Goal: Information Seeking & Learning: Learn about a topic

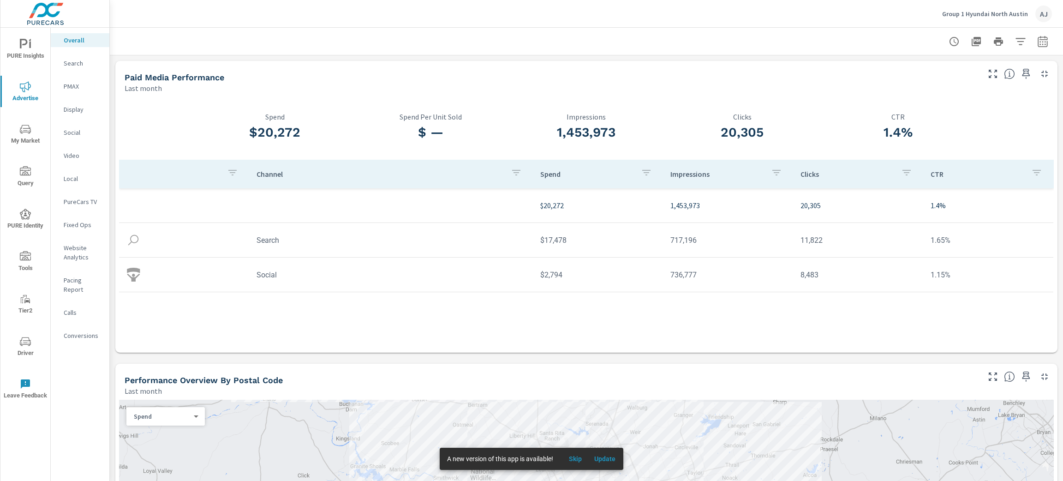
click at [297, 179] on div "Channel" at bounding box center [391, 173] width 269 height 21
click at [1038, 39] on icon "button" at bounding box center [1043, 41] width 10 height 11
select select "Last month"
click at [958, 85] on select "Custom [DATE] Last week Last 7 days Last 14 days Last 30 days Last 45 days Last…" at bounding box center [958, 80] width 92 height 18
click at [782, 77] on div "Paid Media Performance" at bounding box center [552, 77] width 854 height 11
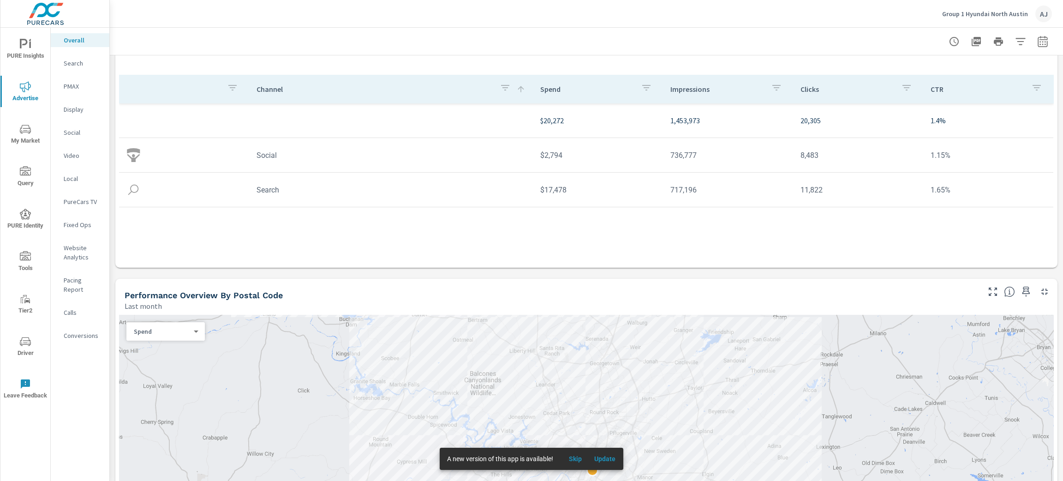
scroll to position [85, 0]
click at [76, 69] on div "Search" at bounding box center [80, 63] width 59 height 14
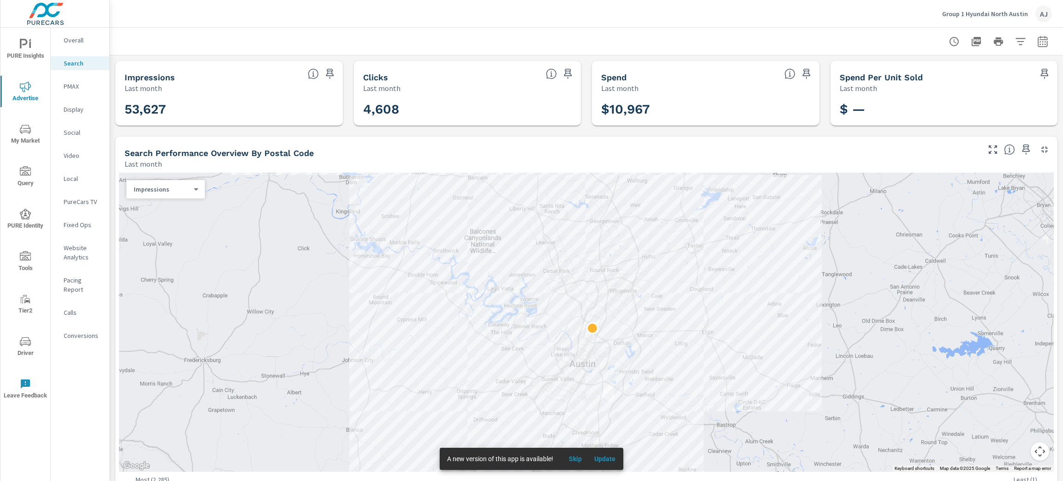
click at [72, 85] on p "PMAX" at bounding box center [83, 86] width 38 height 9
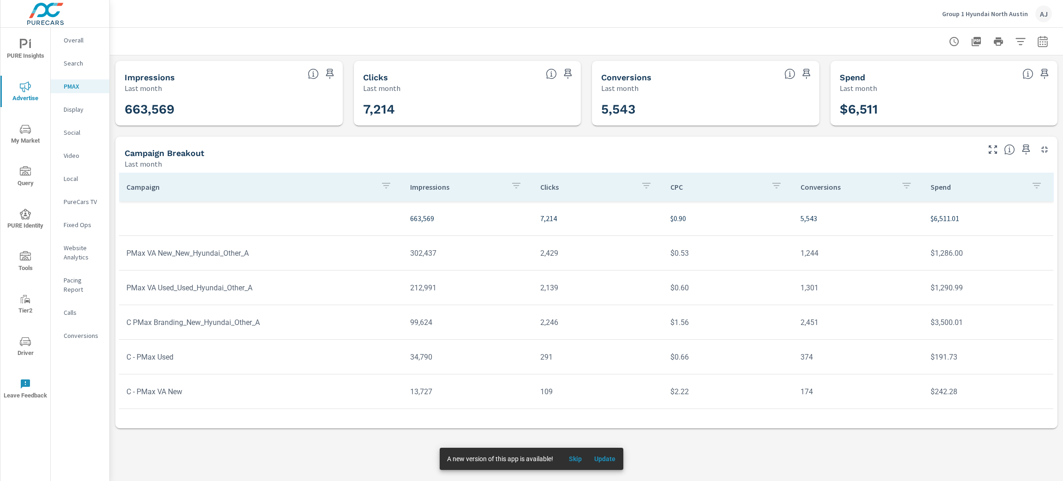
click at [78, 110] on p "Display" at bounding box center [83, 109] width 38 height 9
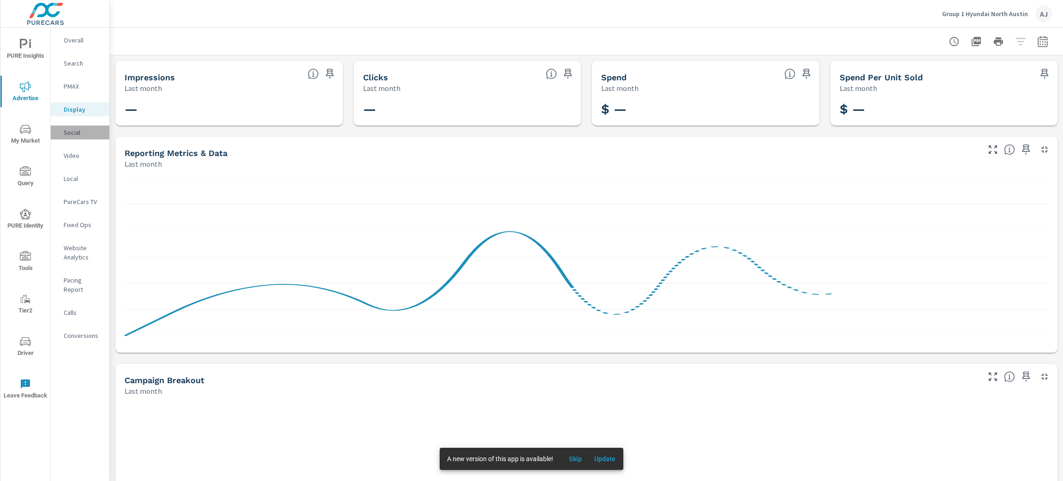
click at [72, 132] on p "Social" at bounding box center [83, 132] width 38 height 9
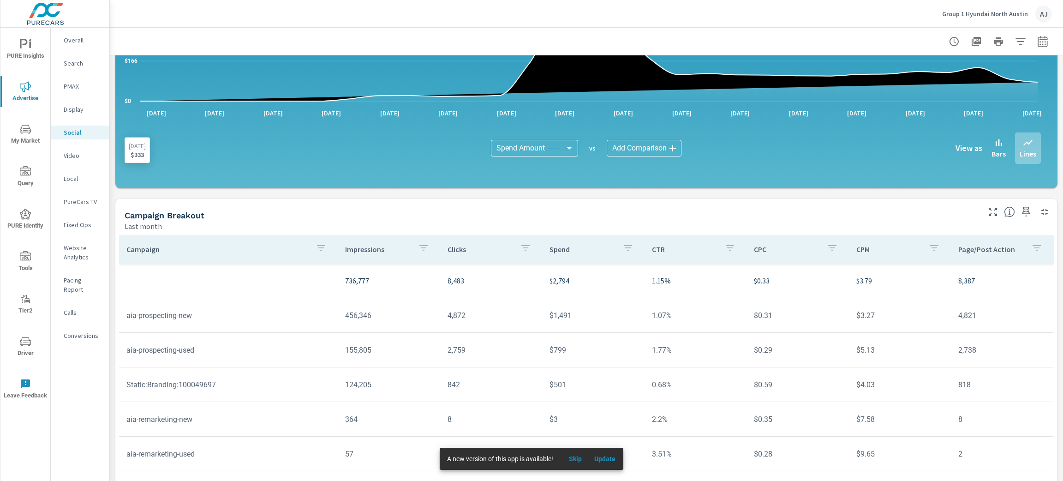
scroll to position [179, 0]
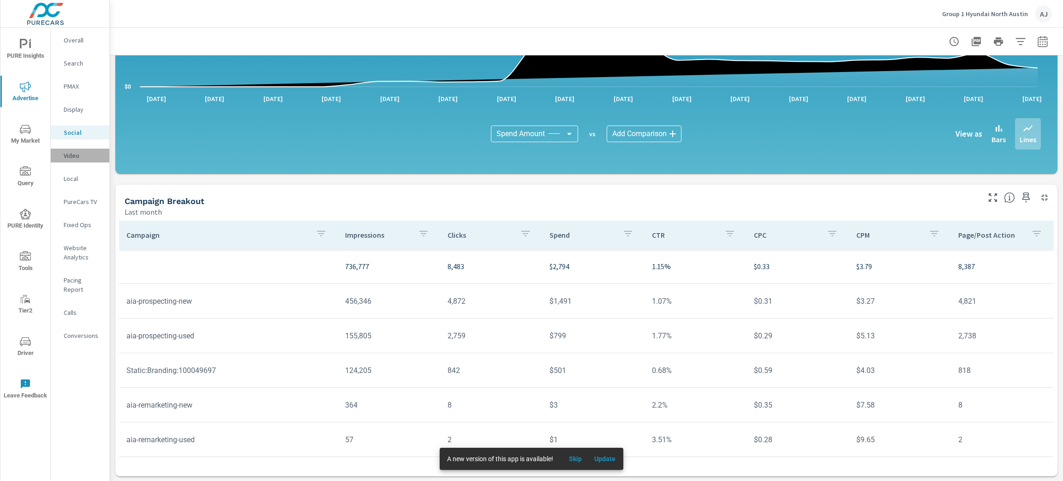
click at [74, 156] on p "Video" at bounding box center [83, 155] width 38 height 9
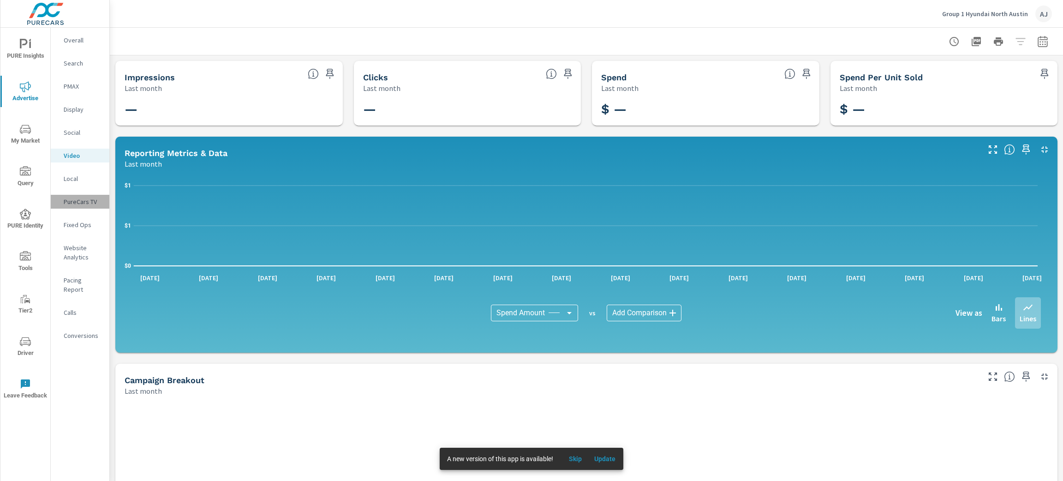
click at [77, 202] on p "PureCars TV" at bounding box center [83, 201] width 38 height 9
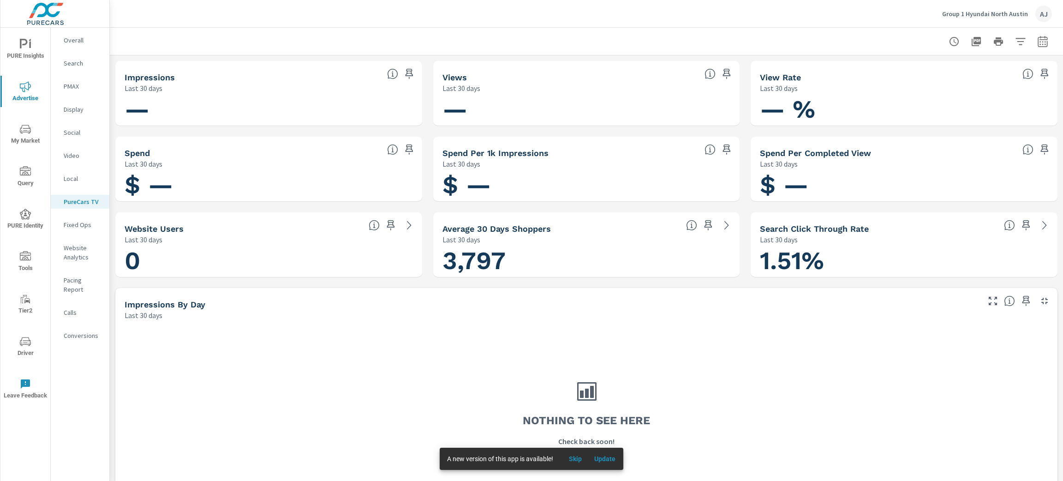
click at [77, 133] on p "Social" at bounding box center [83, 132] width 38 height 9
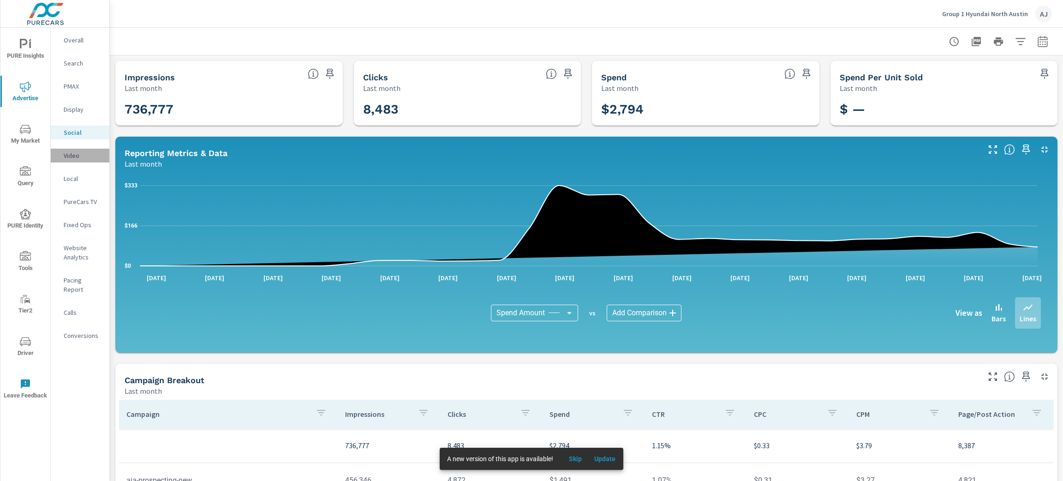
click at [70, 154] on p "Video" at bounding box center [83, 155] width 38 height 9
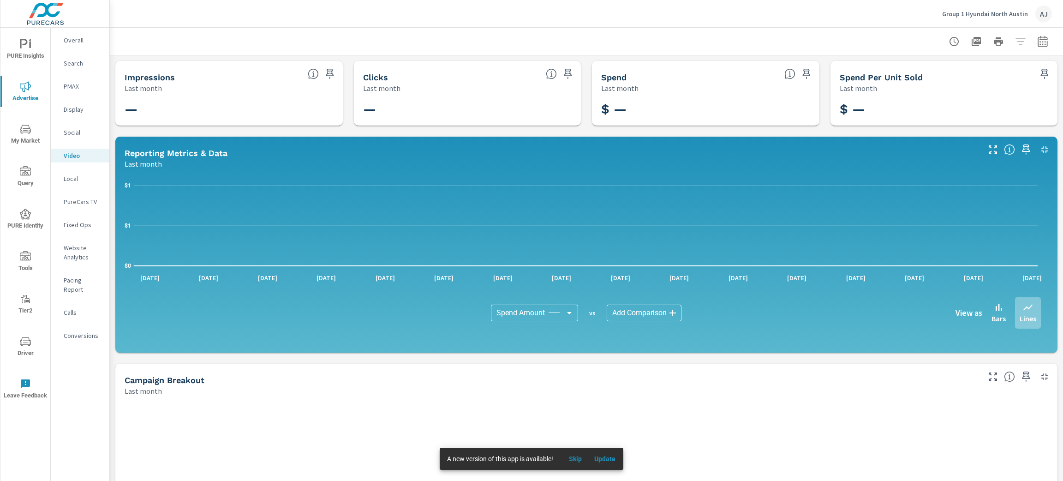
click at [355, 356] on div "Impressions Last month — Clicks Last month — Spend Last month $ — Spend Per Uni…" at bounding box center [586, 357] width 953 height 605
click at [78, 84] on p "PMAX" at bounding box center [83, 86] width 38 height 9
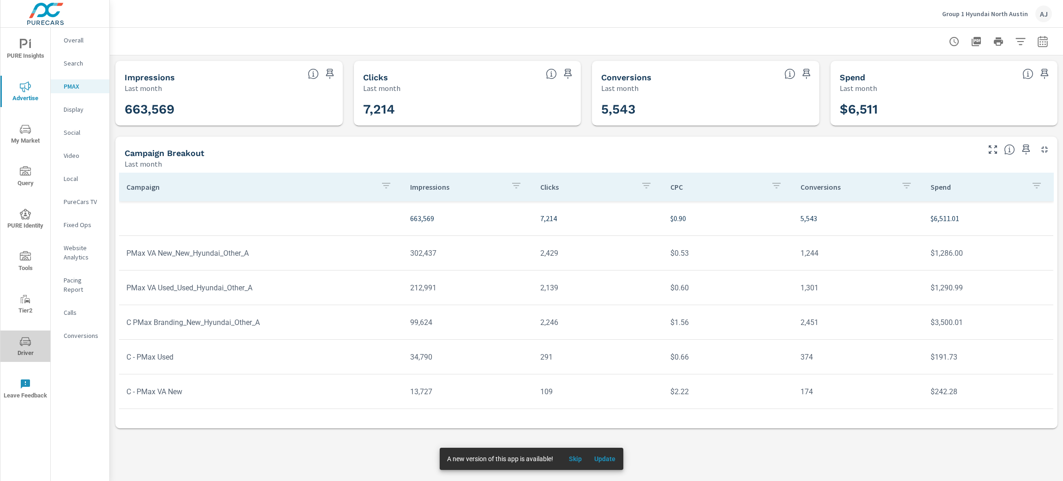
click at [22, 351] on span "Driver" at bounding box center [25, 347] width 44 height 23
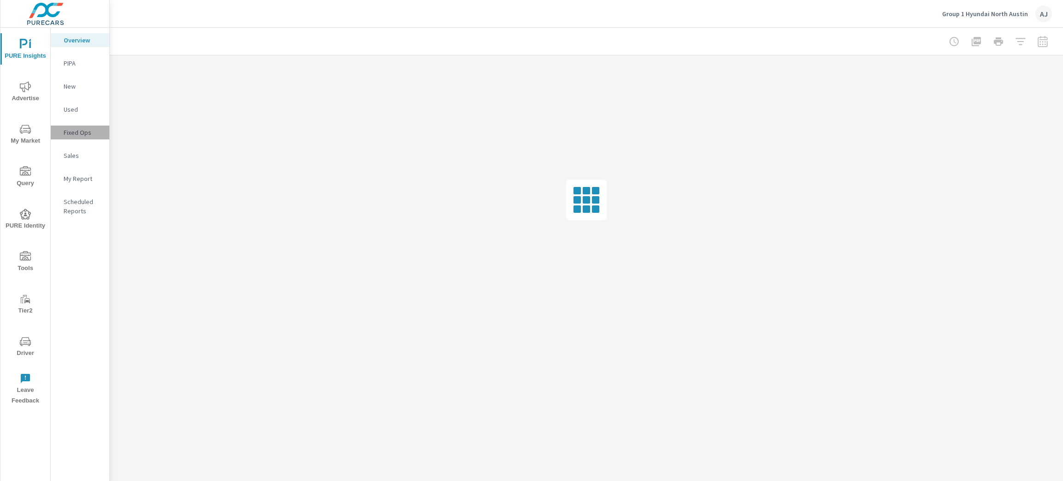
click at [81, 135] on p "Fixed Ops" at bounding box center [83, 132] width 38 height 9
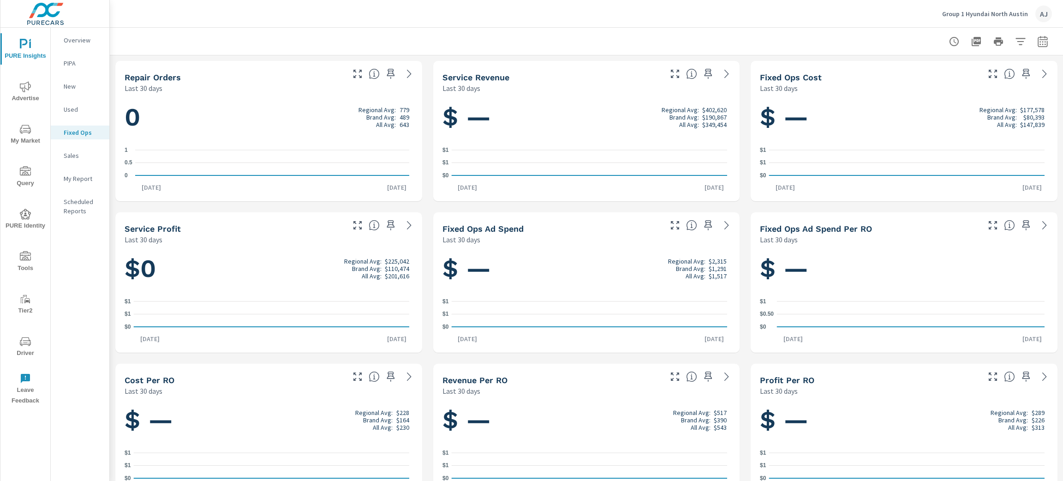
click at [83, 159] on p "Sales" at bounding box center [83, 155] width 38 height 9
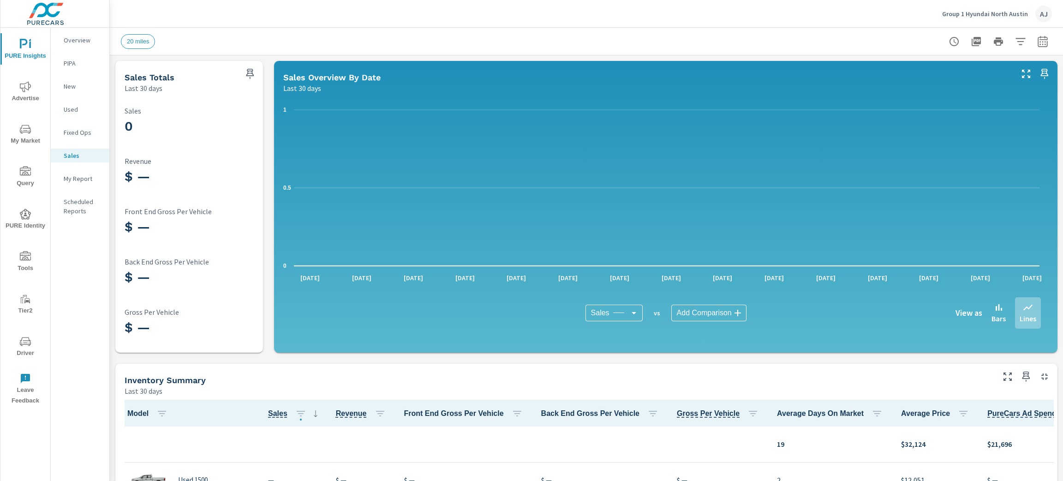
scroll to position [0, 0]
click at [20, 88] on icon "nav menu" at bounding box center [25, 86] width 11 height 11
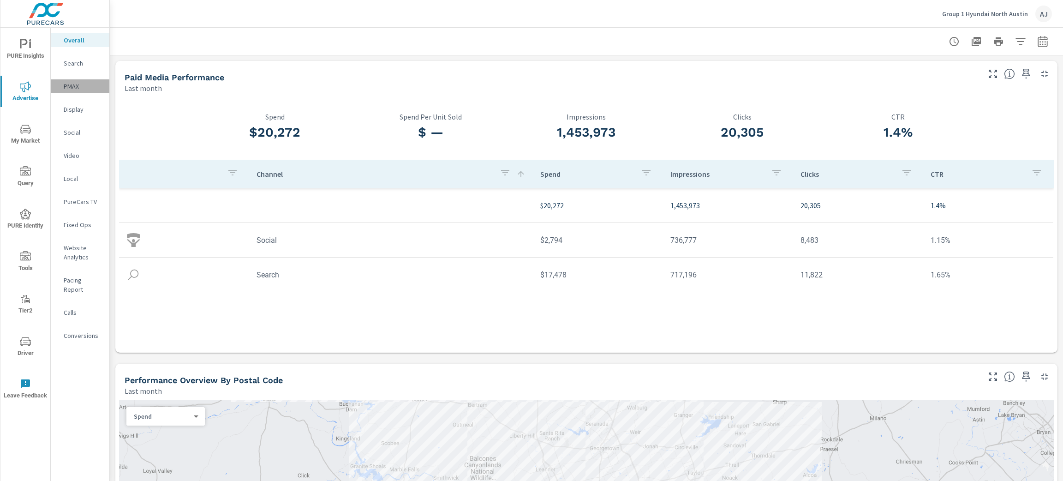
click at [76, 82] on p "PMAX" at bounding box center [83, 86] width 38 height 9
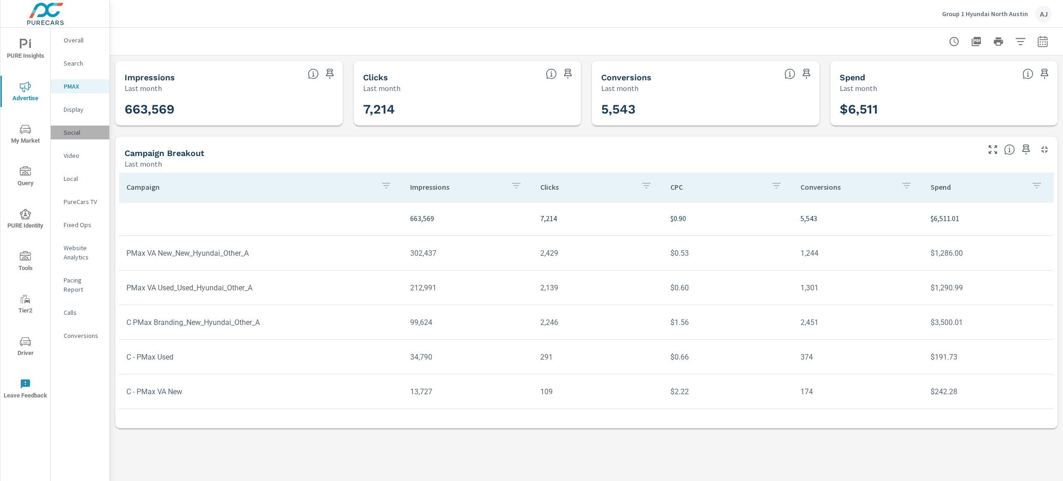
click at [71, 135] on p "Social" at bounding box center [83, 132] width 38 height 9
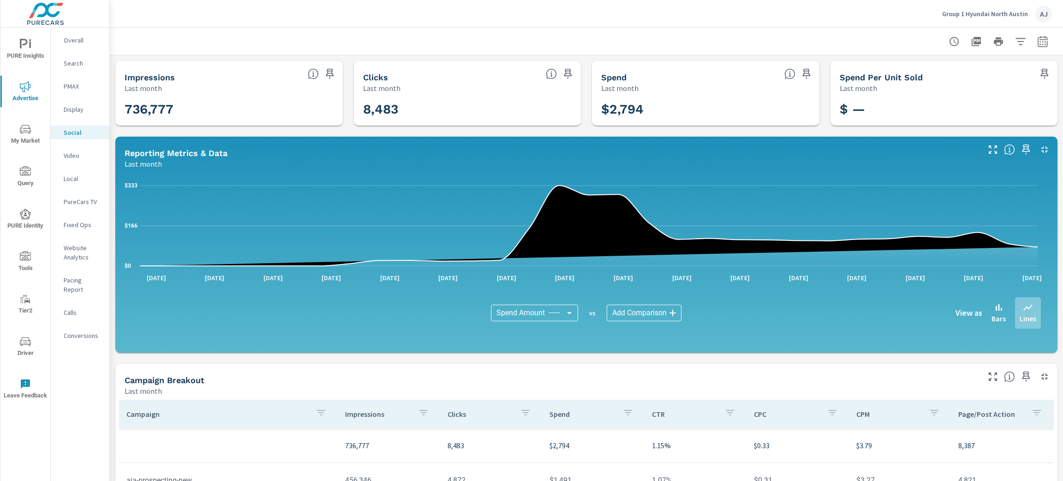
scroll to position [179, 0]
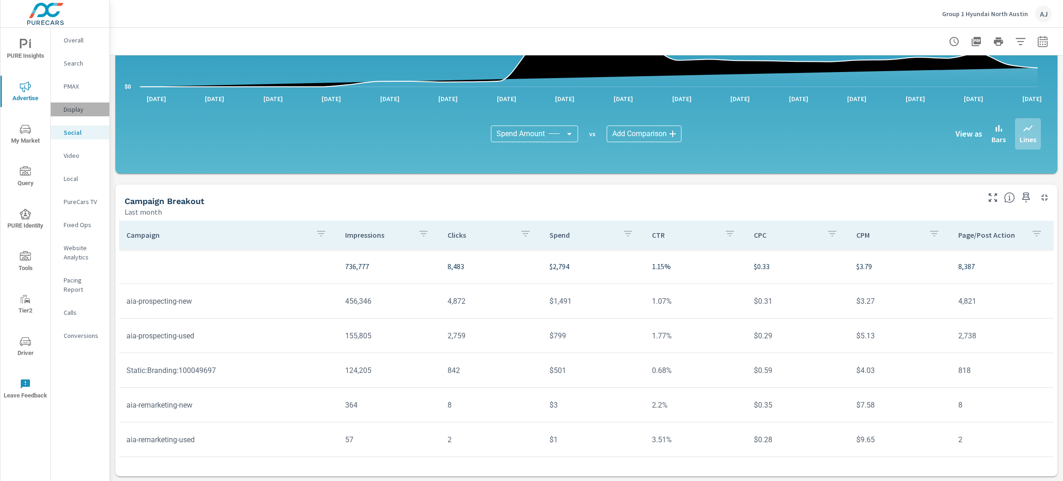
click at [76, 105] on p "Display" at bounding box center [83, 109] width 38 height 9
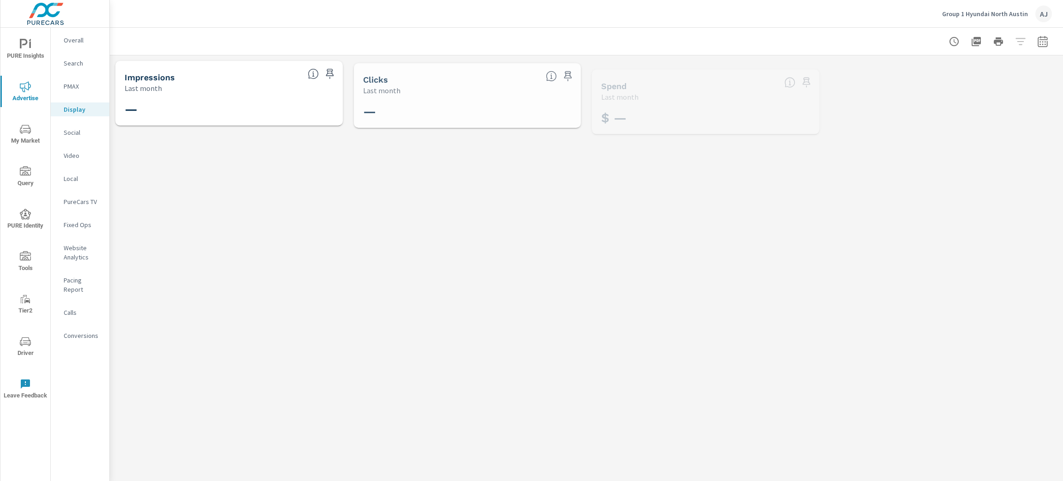
click at [77, 86] on p "PMAX" at bounding box center [83, 86] width 38 height 9
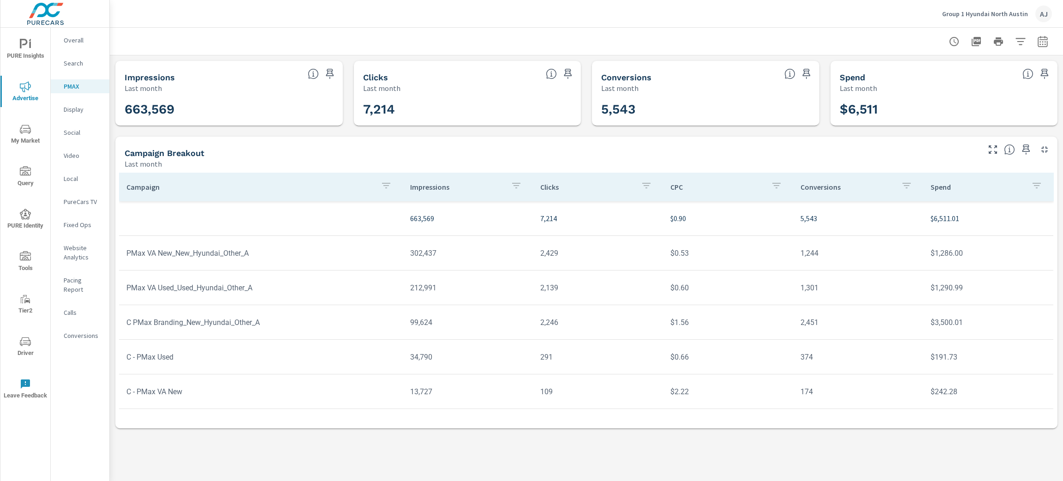
click at [586, 107] on div "Impressions Last month 663,569 Clicks Last month 7,214 Conversions Last month 5…" at bounding box center [586, 244] width 953 height 378
click at [78, 255] on p "Website Analytics" at bounding box center [83, 252] width 38 height 18
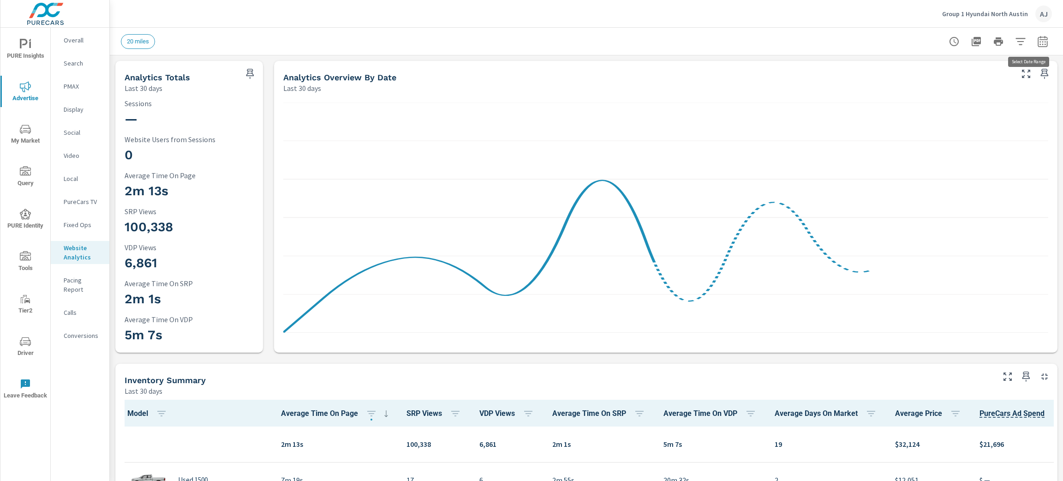
scroll to position [0, 0]
click at [1037, 41] on icon "button" at bounding box center [1042, 41] width 11 height 11
select select "Last 30 days"
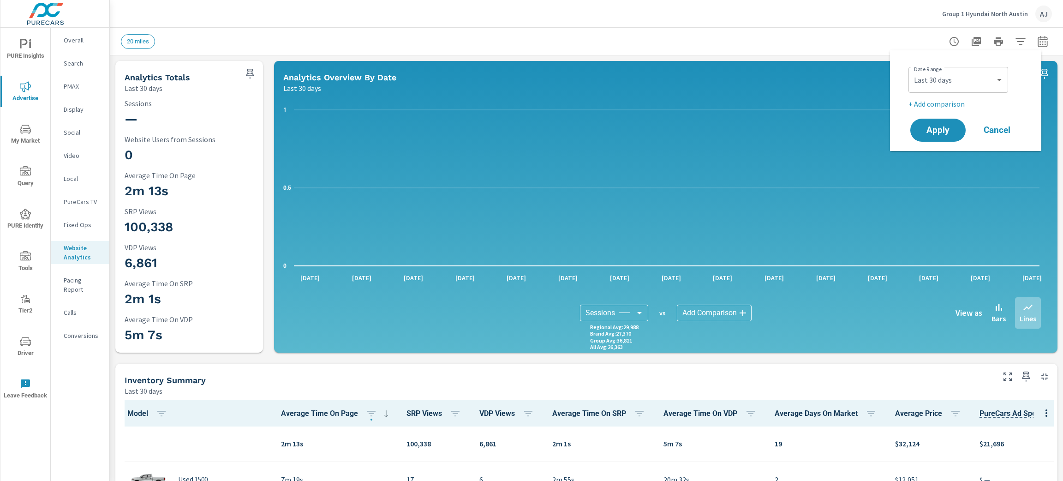
click at [579, 39] on div "20 miles" at bounding box center [522, 41] width 802 height 15
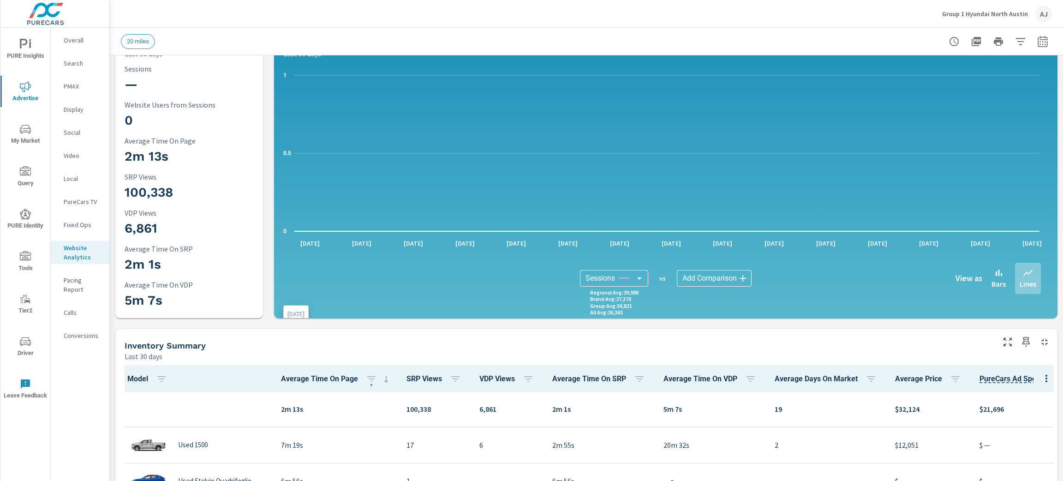
scroll to position [0, 0]
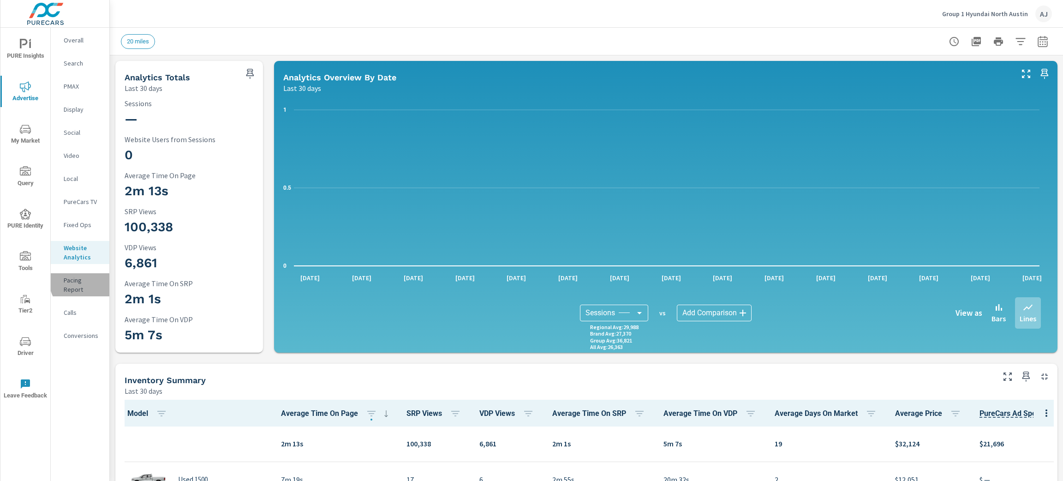
click at [84, 281] on p "Pacing Report" at bounding box center [83, 284] width 38 height 18
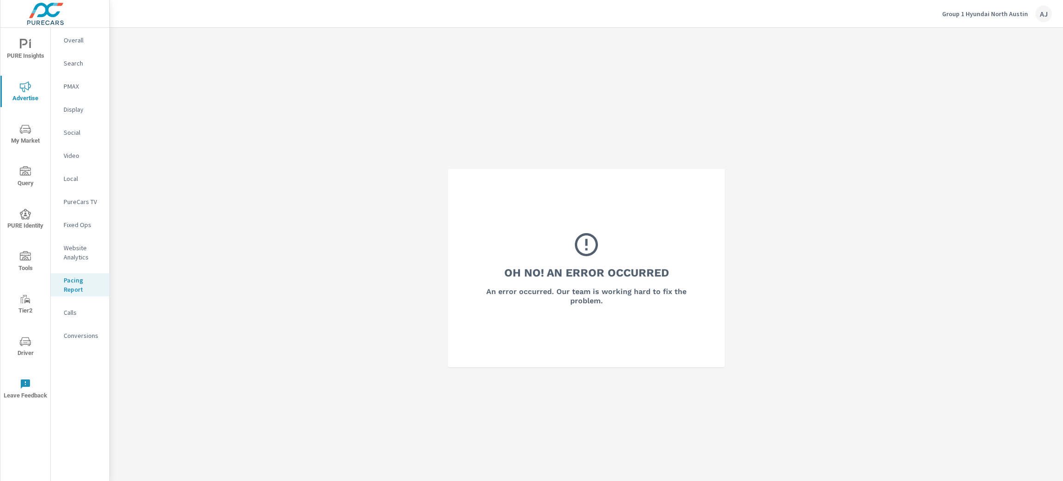
click at [829, 227] on div "Oh No! An Error Occurred An error occurred. Our team is working hard to fix the…" at bounding box center [586, 268] width 953 height 481
click at [78, 130] on p "Social" at bounding box center [83, 132] width 38 height 9
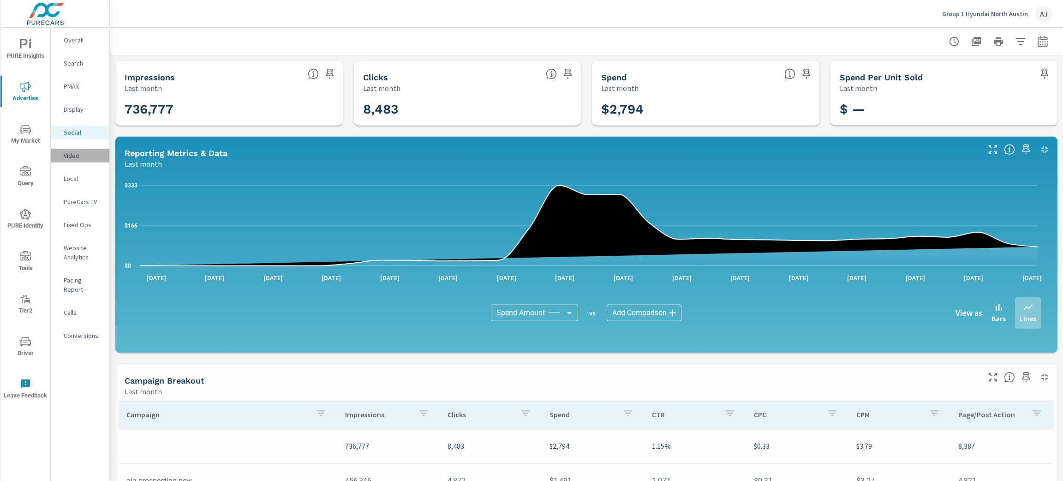
click at [82, 155] on p "Video" at bounding box center [83, 155] width 38 height 9
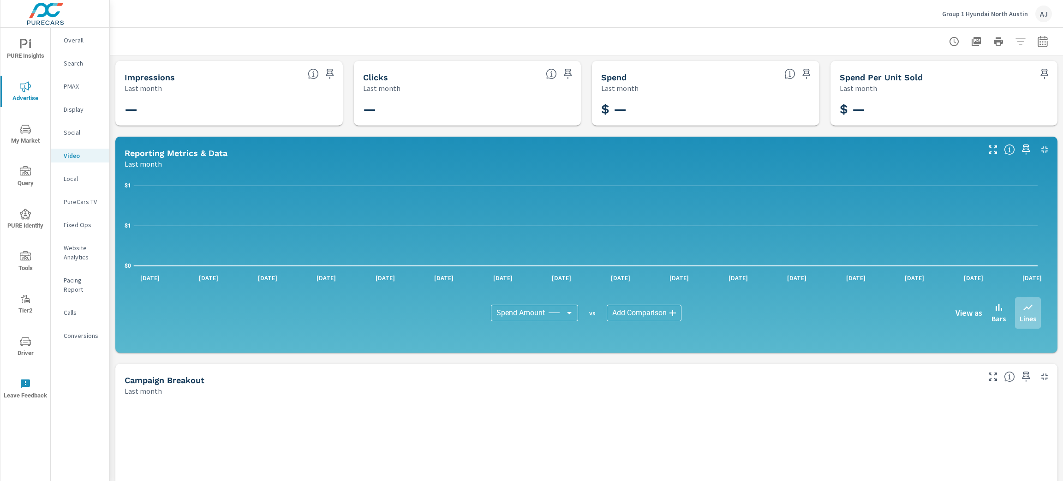
click at [72, 137] on div "Social" at bounding box center [80, 133] width 59 height 14
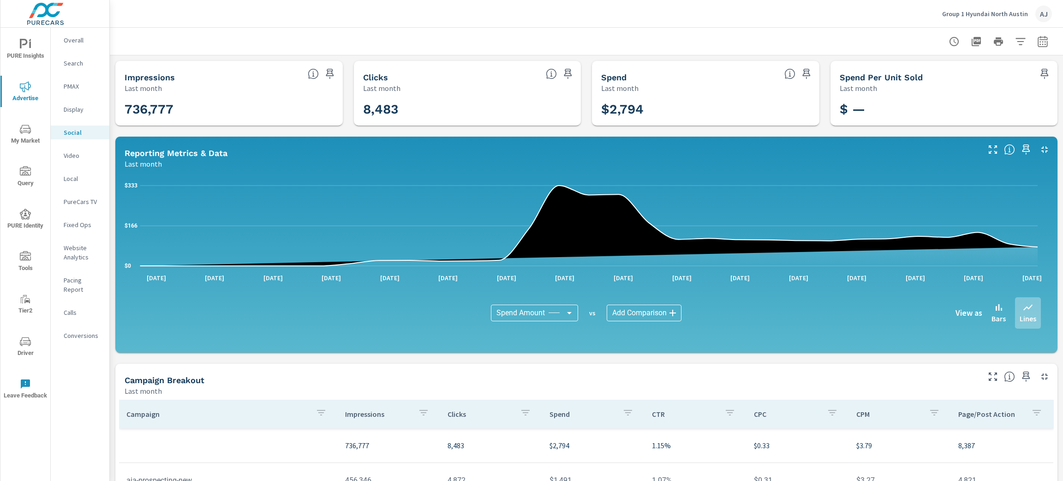
click at [84, 66] on p "Search" at bounding box center [83, 63] width 38 height 9
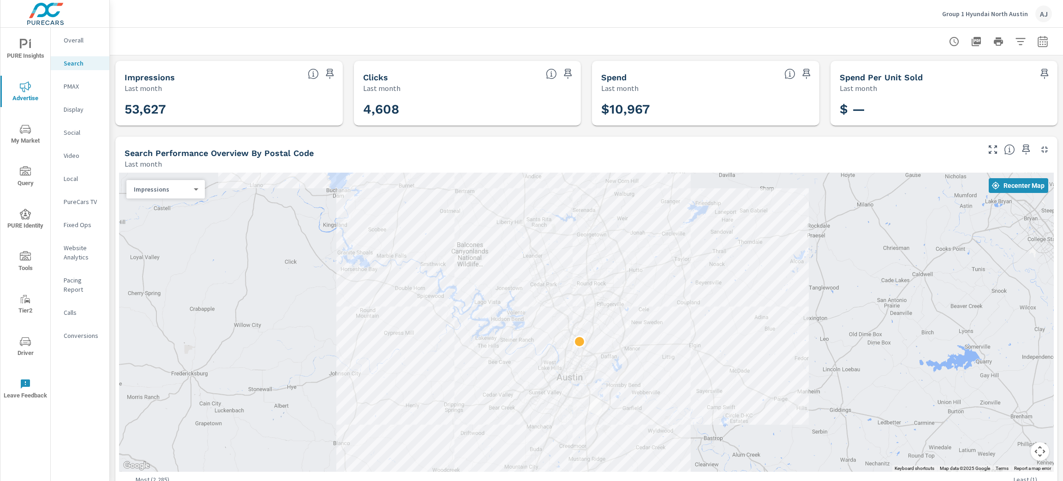
drag, startPoint x: 267, startPoint y: 218, endPoint x: 253, endPoint y: 231, distance: 18.3
click at [253, 231] on div at bounding box center [586, 322] width 935 height 299
click at [26, 135] on span "My Market" at bounding box center [25, 135] width 44 height 23
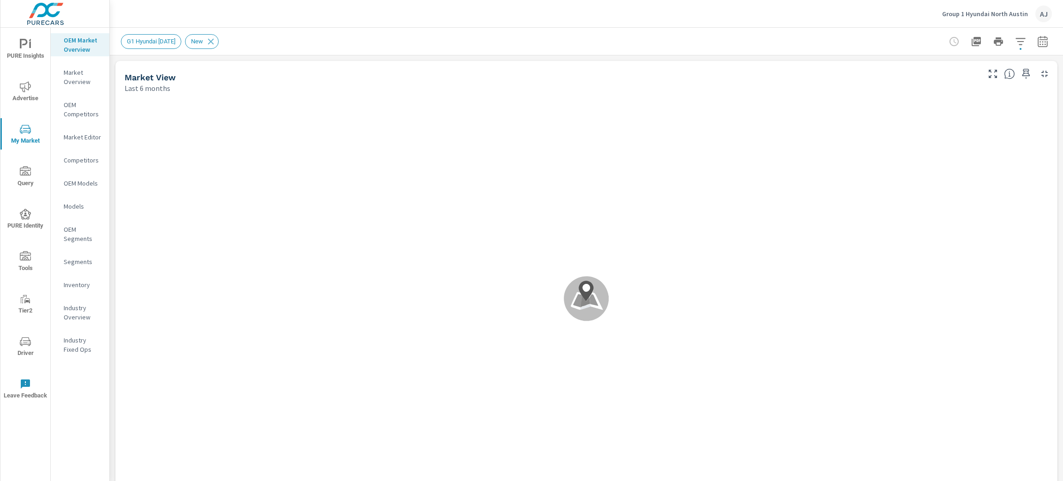
scroll to position [0, 0]
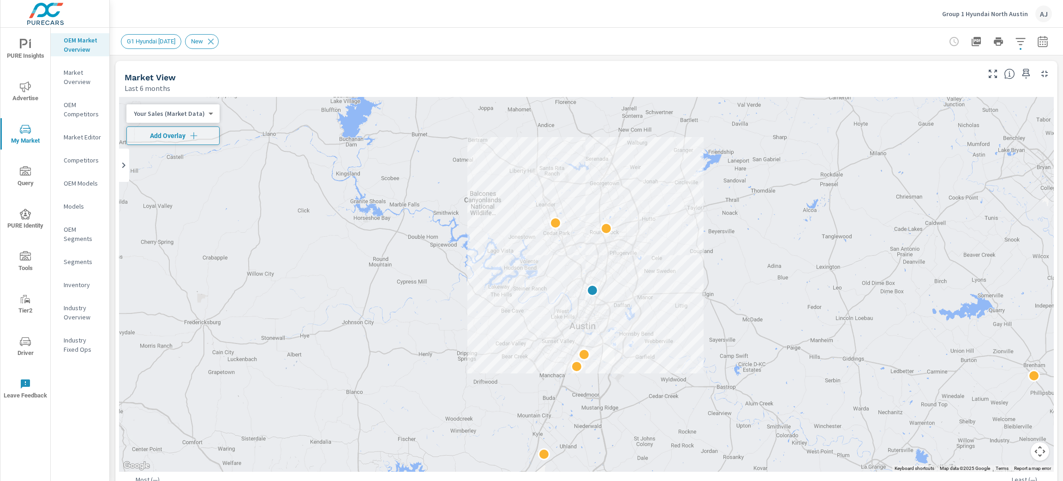
click at [26, 96] on span "Advertise" at bounding box center [25, 92] width 44 height 23
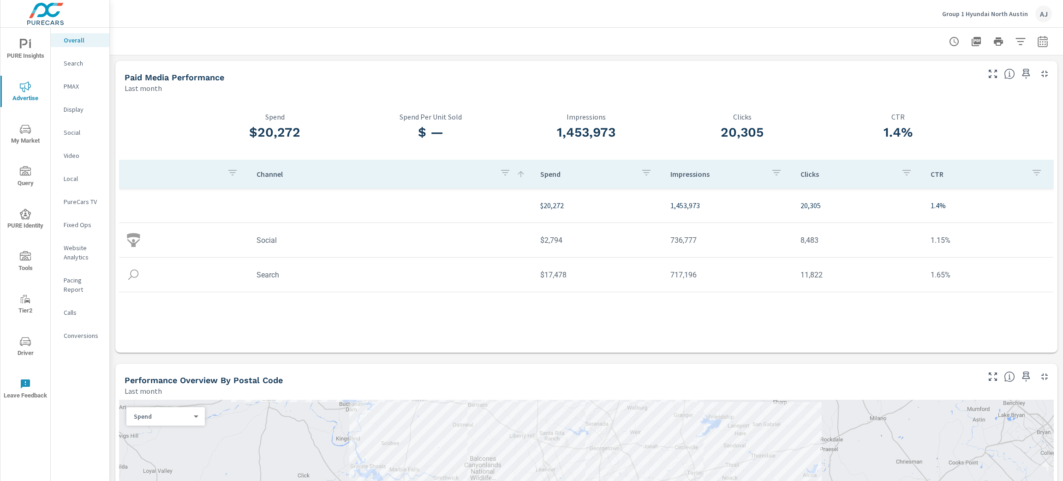
click at [84, 61] on p "Search" at bounding box center [83, 63] width 38 height 9
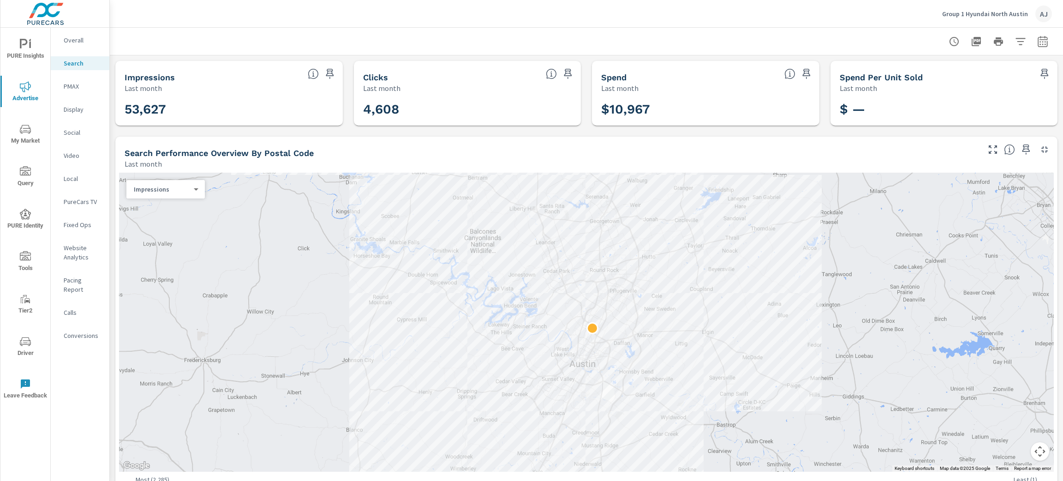
scroll to position [201, 0]
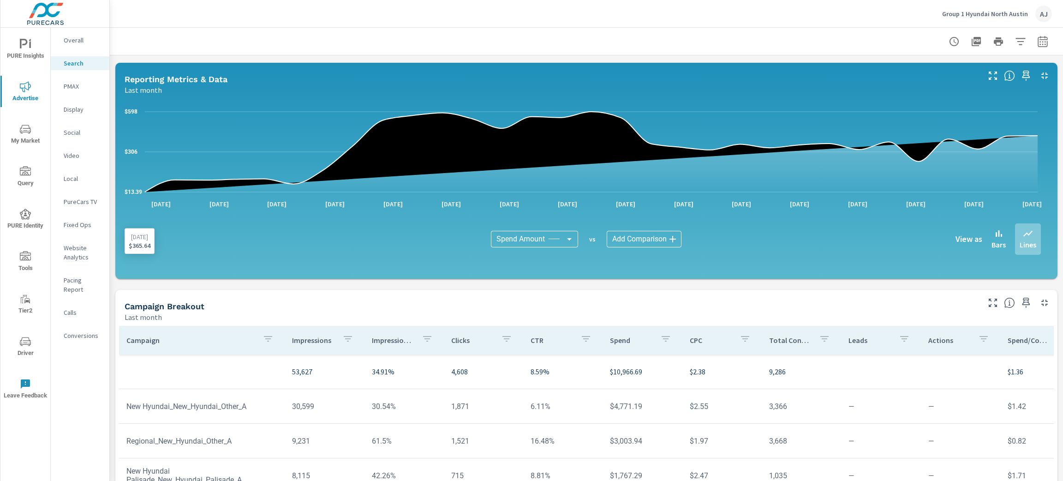
scroll to position [453, 0]
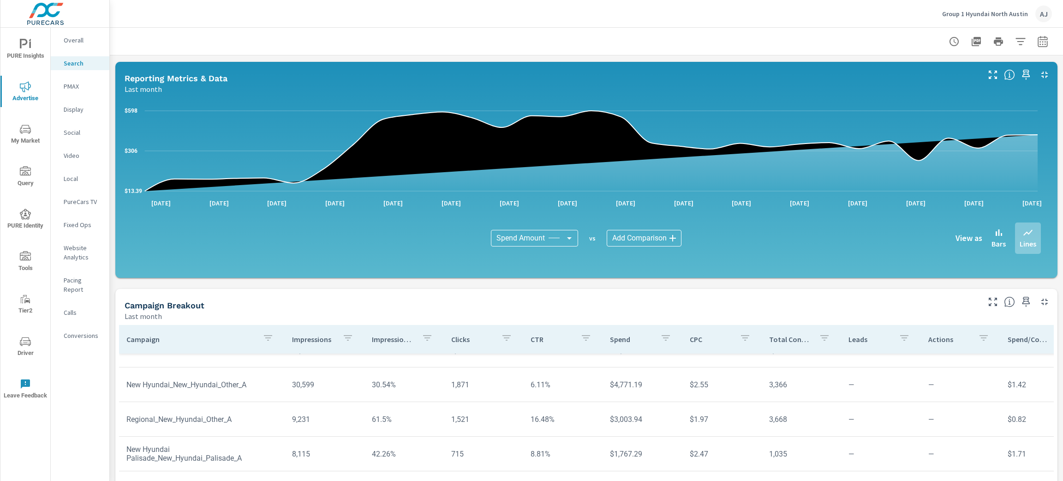
scroll to position [23, 0]
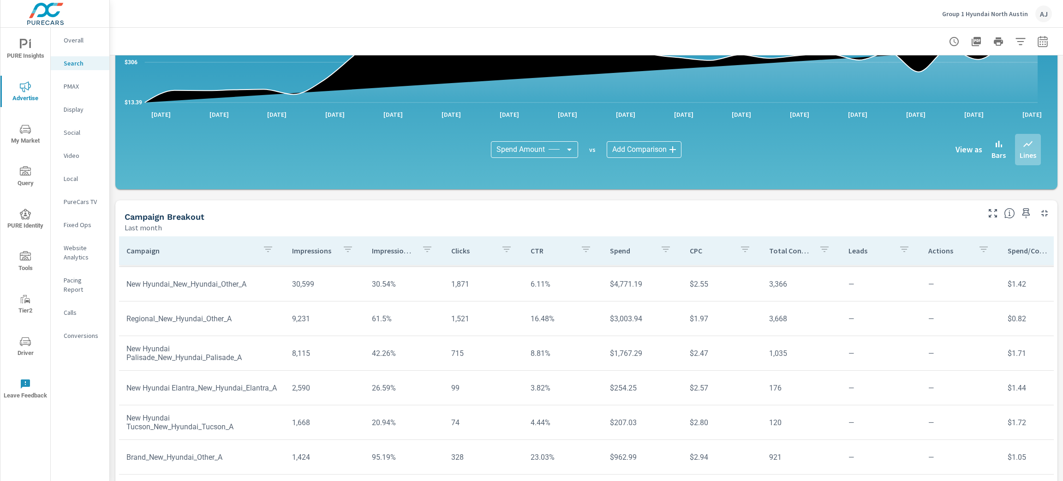
scroll to position [558, 0]
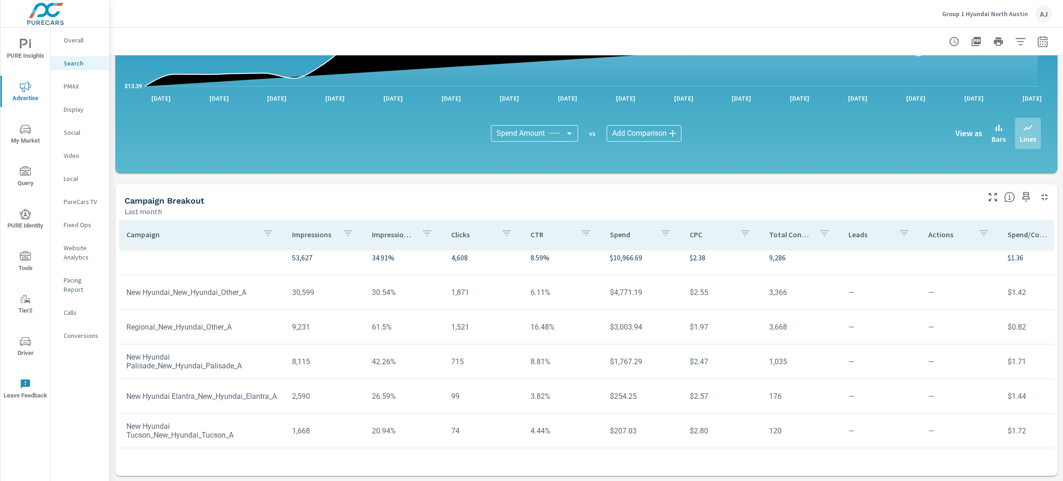
scroll to position [7, 0]
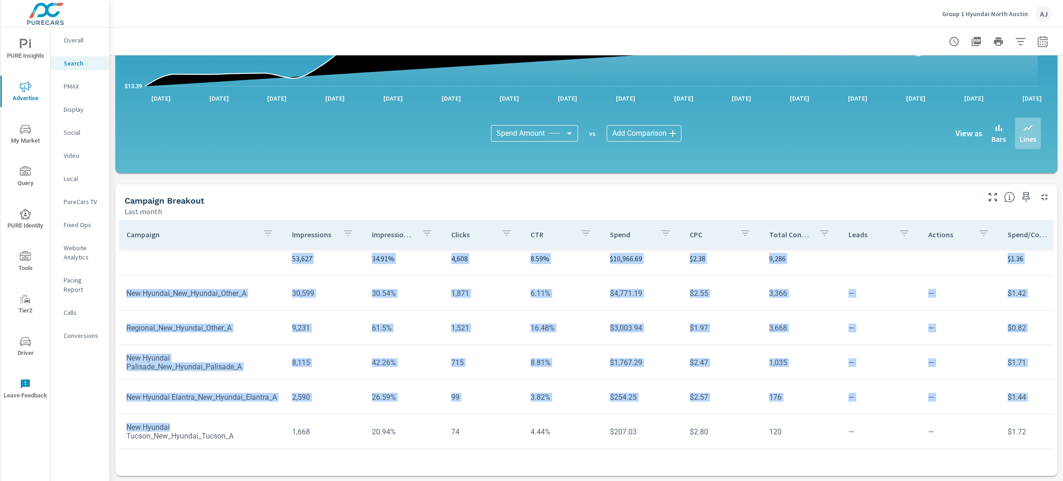
drag, startPoint x: 234, startPoint y: 421, endPoint x: 255, endPoint y: 269, distance: 152.8
click at [255, 269] on tbody "53,627 34.91% 4,608 8.59% $10,966.69 $2.38 9,286 $1.36 198% 50.88% 14.07% New H…" at bounding box center [719, 362] width 1200 height 242
drag, startPoint x: 255, startPoint y: 269, endPoint x: 228, endPoint y: 265, distance: 27.2
click at [228, 265] on td at bounding box center [202, 258] width 166 height 15
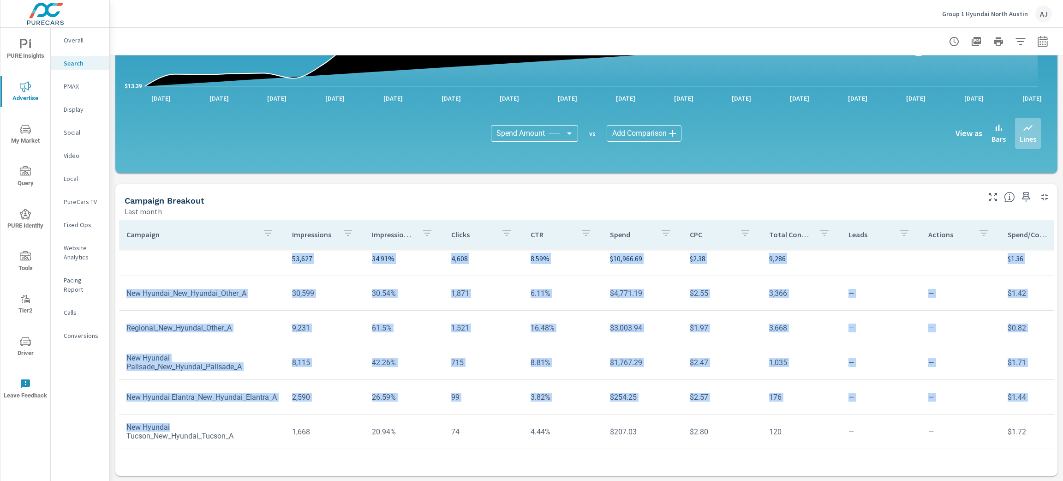
click at [197, 251] on td at bounding box center [202, 258] width 166 height 15
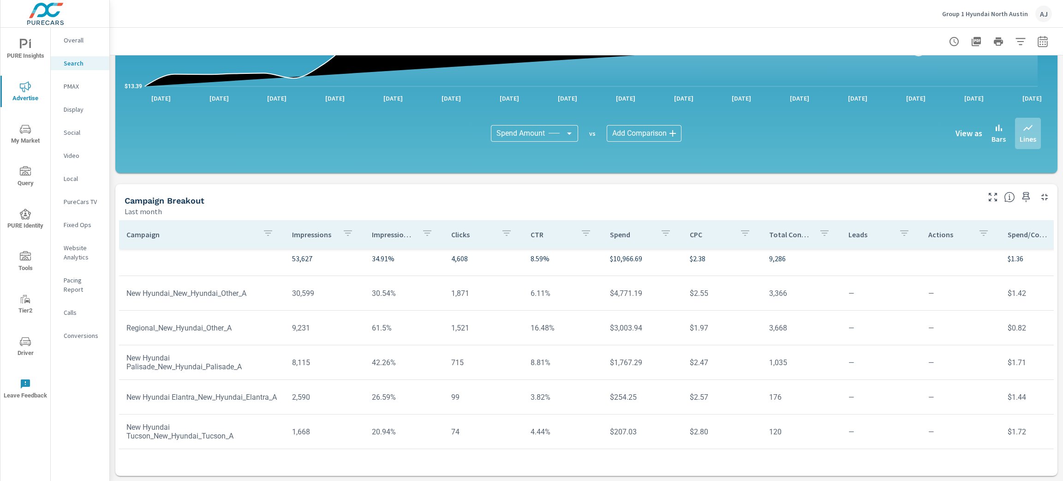
scroll to position [14, 0]
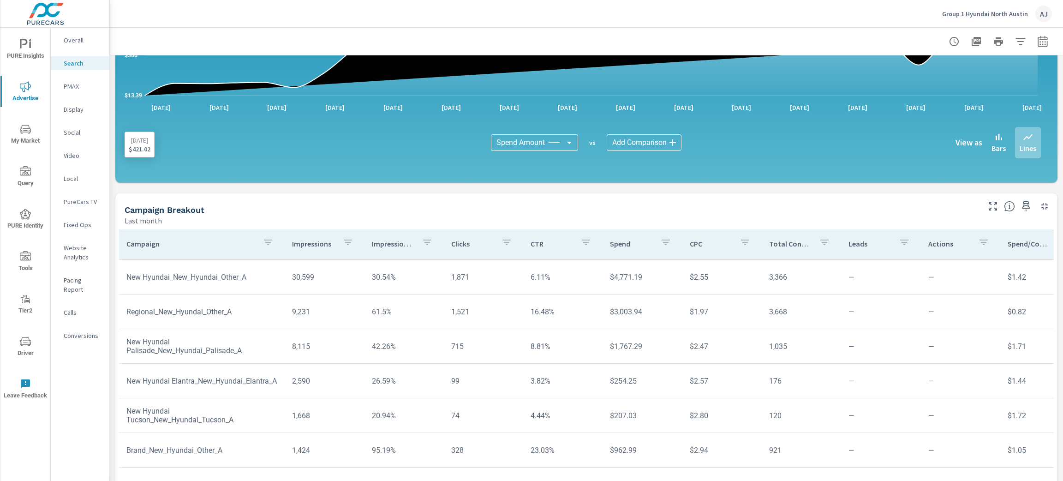
scroll to position [555, 0]
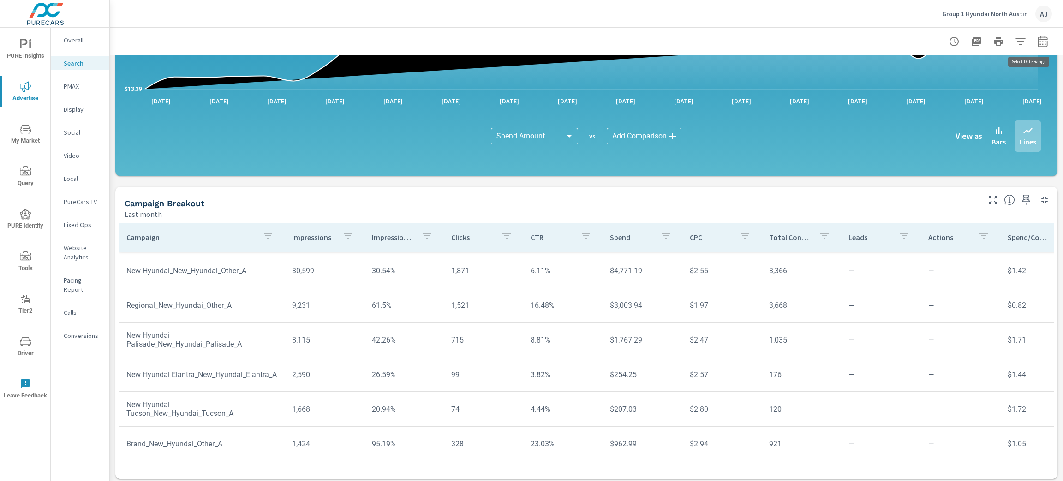
click at [1037, 46] on icon "button" at bounding box center [1042, 41] width 11 height 11
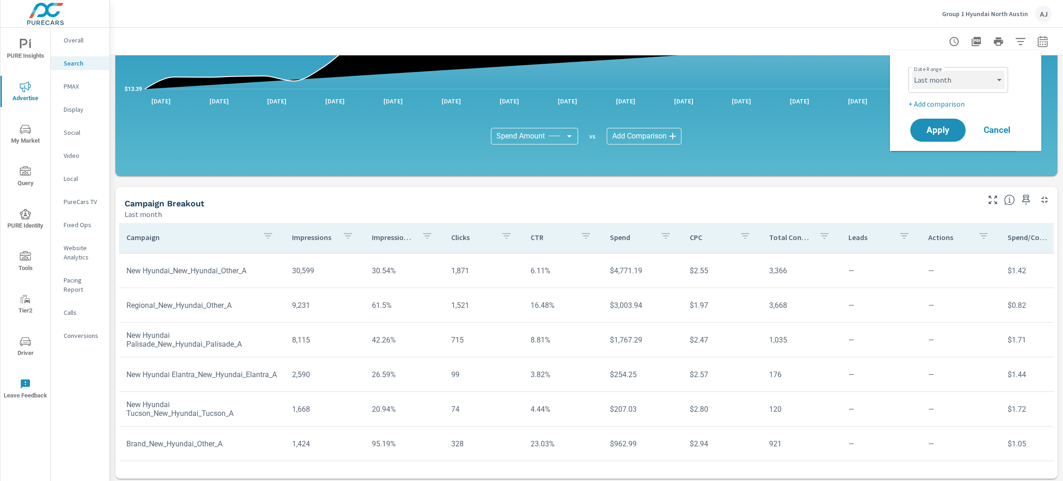
click at [970, 83] on select "Custom [DATE] Last week Last 7 days Last 14 days Last 30 days Last 45 days Last…" at bounding box center [958, 80] width 92 height 18
click at [912, 71] on select "Custom [DATE] Last week Last 7 days Last 14 days Last 30 days Last 45 days Last…" at bounding box center [958, 80] width 92 height 18
select select "Last 14 days"
click at [941, 132] on span "Apply" at bounding box center [938, 130] width 38 height 9
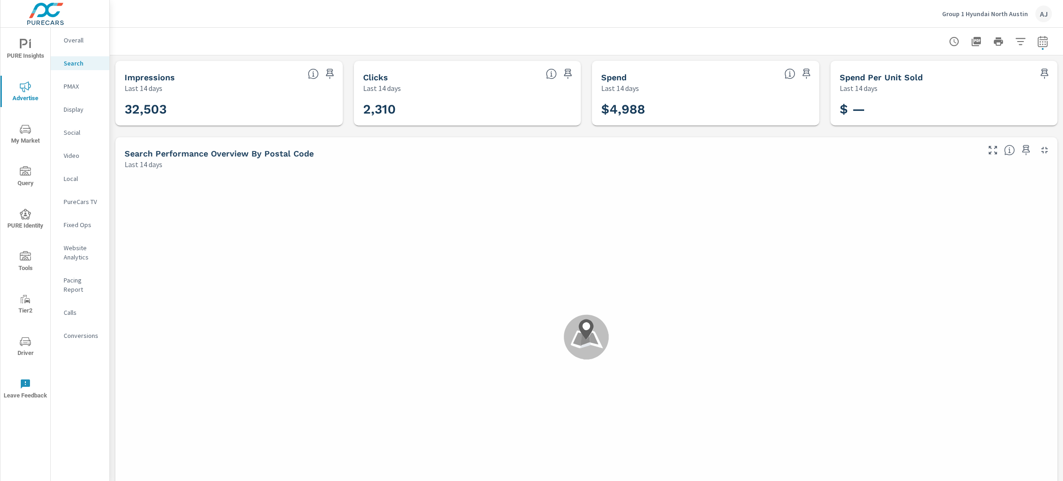
scroll to position [34, 0]
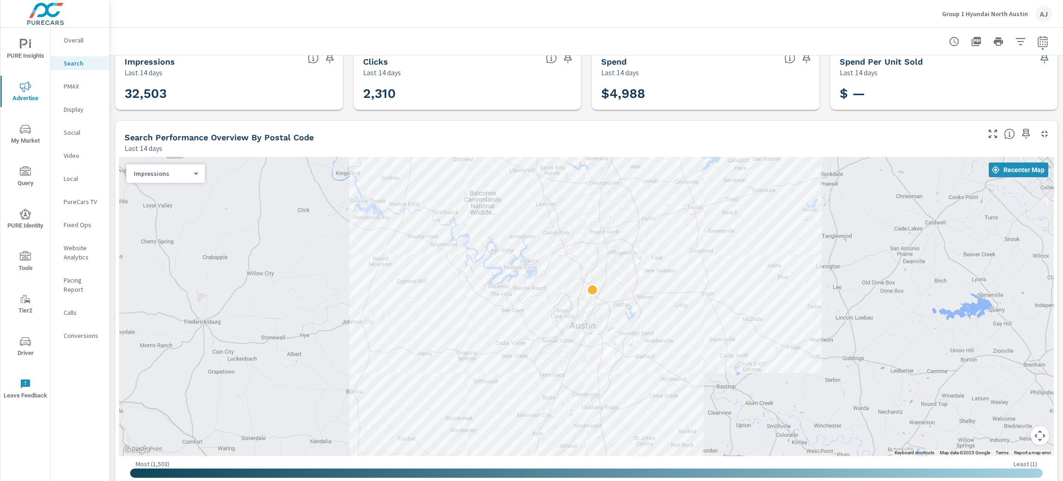
scroll to position [52, 0]
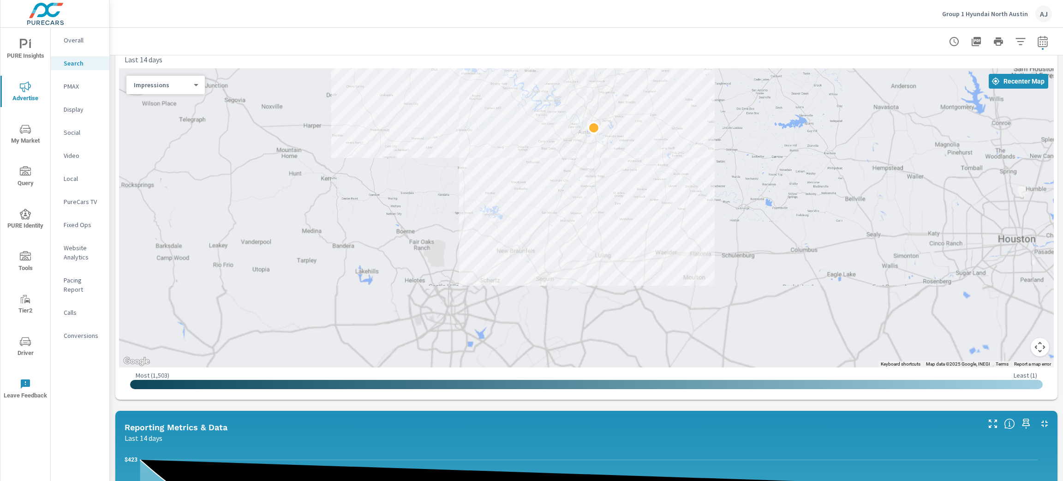
scroll to position [83, 0]
